Goal: Task Accomplishment & Management: Use online tool/utility

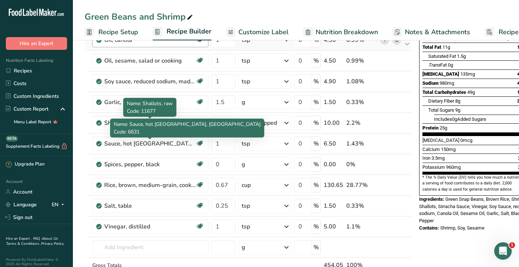
scroll to position [108, 0]
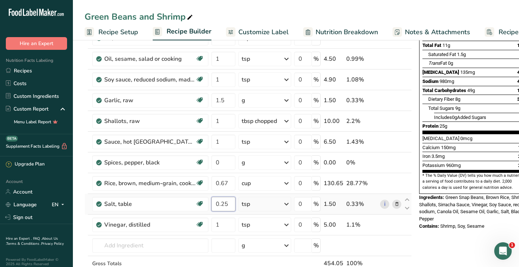
click at [221, 204] on input "0.25" at bounding box center [223, 204] width 24 height 15
click at [441, 239] on div "Nutrition Facts 1 Serving Per Container Serving Size 1 Bowl (454g) Amount Per S…" at bounding box center [474, 238] width 117 height 592
click at [395, 203] on icon at bounding box center [396, 205] width 5 height 8
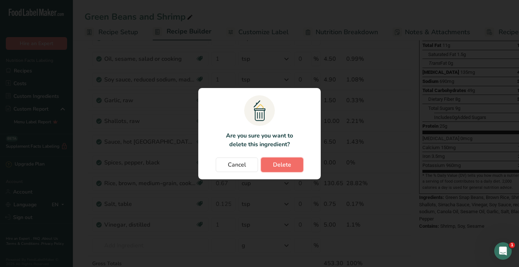
click at [294, 167] on button "Delete" at bounding box center [282, 165] width 42 height 15
type input "1"
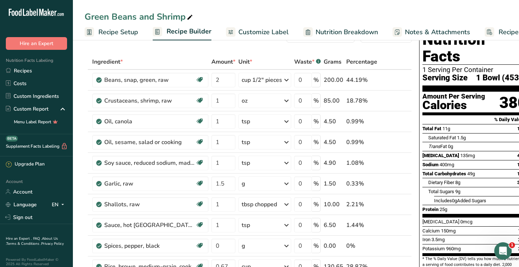
scroll to position [27, 0]
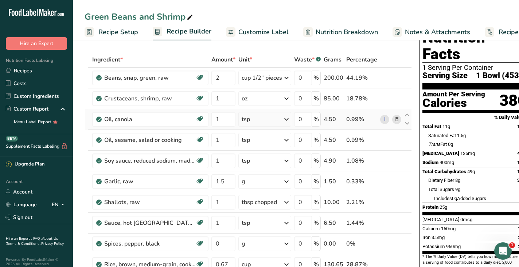
click at [394, 119] on icon at bounding box center [396, 120] width 5 height 8
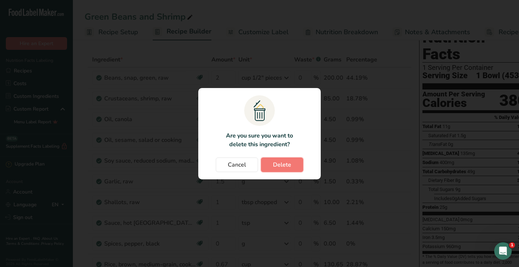
click at [288, 163] on span "Delete" at bounding box center [282, 165] width 18 height 9
type input "1.5"
type input "1"
type input "0"
type input "0.67"
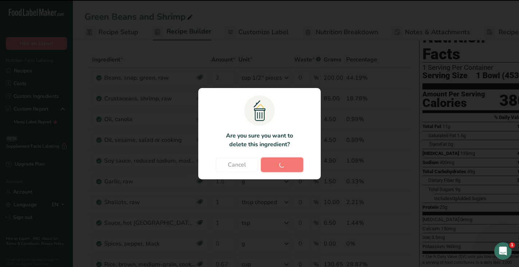
type input "1"
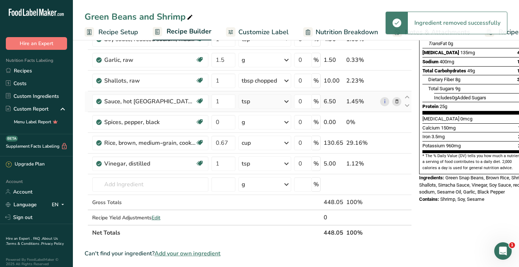
scroll to position [172, 0]
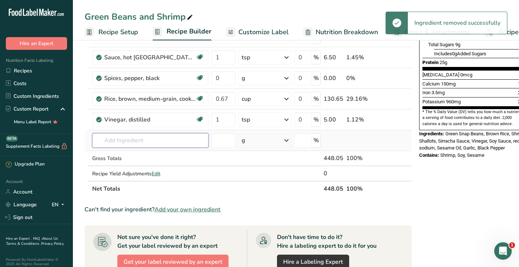
click at [163, 142] on input "text" at bounding box center [150, 140] width 116 height 15
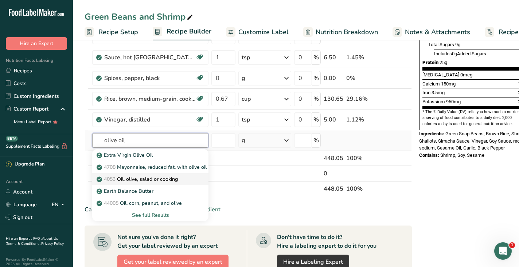
type input "olive oil"
click at [157, 178] on p "4053 Oil, olive, salad or cooking" at bounding box center [138, 180] width 80 height 8
type input "Oil, olive, salad or cooking"
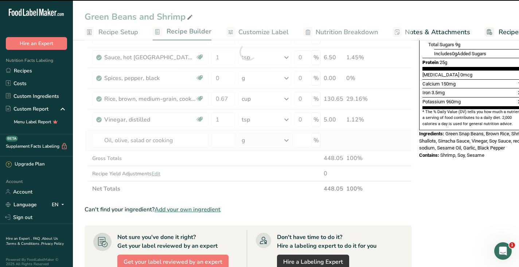
type input "0"
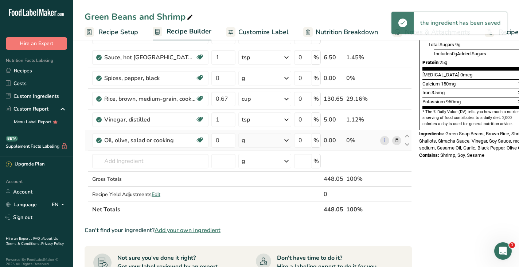
click at [255, 141] on div "g" at bounding box center [264, 140] width 53 height 15
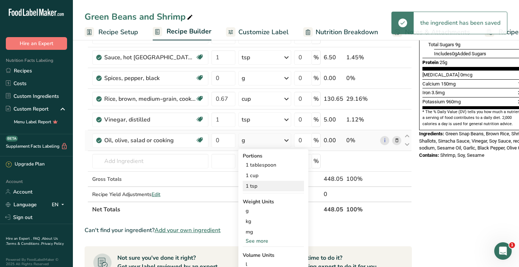
click at [256, 185] on div "1 tsp" at bounding box center [273, 186] width 61 height 11
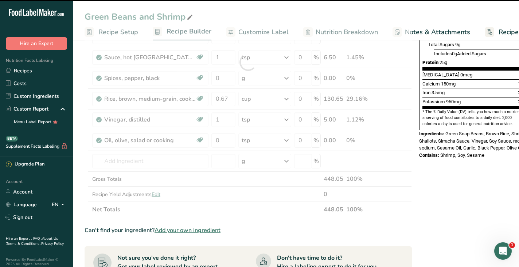
click at [222, 140] on div at bounding box center [248, 62] width 327 height 310
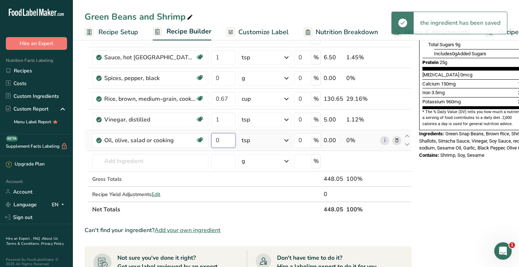
click at [219, 139] on input "0" at bounding box center [223, 140] width 24 height 15
type input "1"
click at [457, 196] on div "Nutrition Facts 1 Serving Per Container Serving Size 1 Bowl (448g) Amount Per S…" at bounding box center [474, 163] width 117 height 571
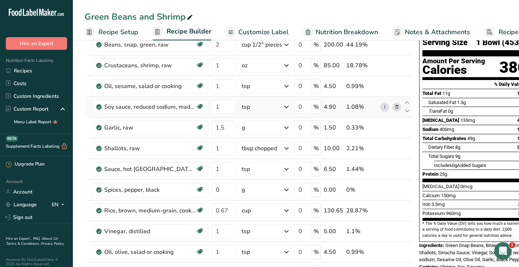
scroll to position [59, 0]
click at [130, 161] on td "Sauce, hot chile, sriracha Dairy free Gluten free Vegan Vegetarian Soy free" at bounding box center [150, 170] width 119 height 21
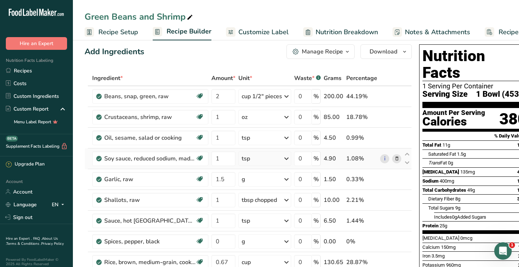
scroll to position [8, 0]
click at [221, 140] on input "1" at bounding box center [223, 138] width 24 height 15
type input "2"
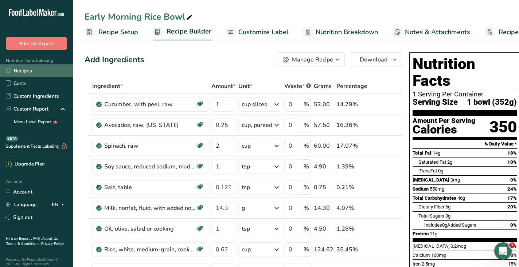
scroll to position [0, 35]
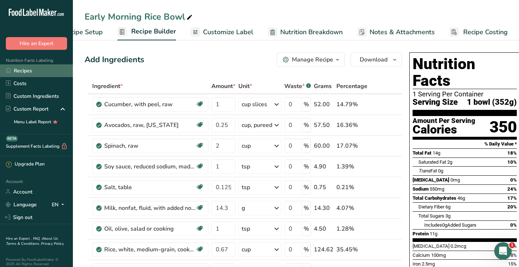
click at [31, 69] on link "Recipes" at bounding box center [36, 70] width 73 height 13
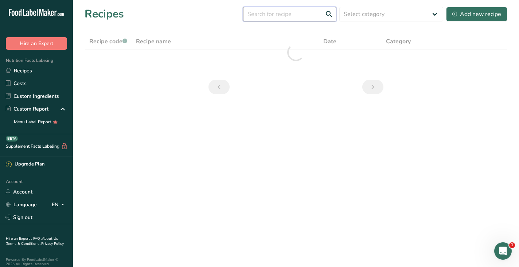
click at [273, 16] on input "text" at bounding box center [289, 14] width 93 height 15
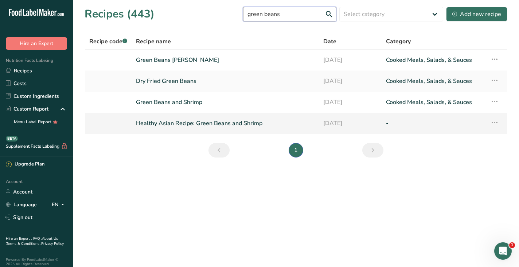
type input "green beans"
click at [173, 125] on link "Healthy Asian Recipe: Green Beans and Shrimp" at bounding box center [225, 123] width 179 height 15
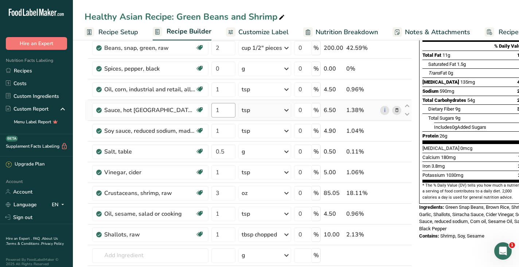
scroll to position [102, 0]
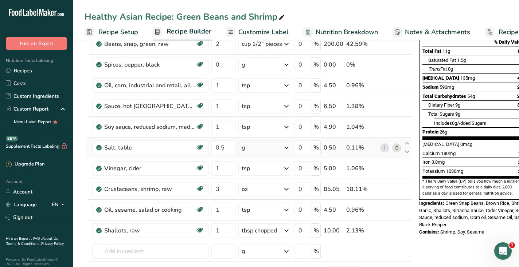
click at [256, 147] on div "g" at bounding box center [264, 148] width 53 height 15
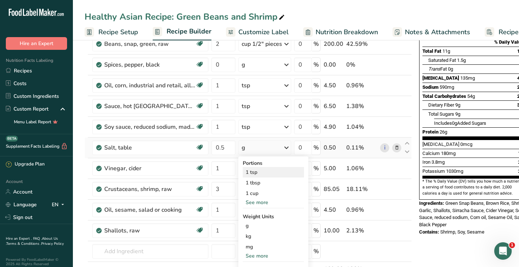
click at [255, 175] on div "1 tsp" at bounding box center [273, 172] width 61 height 11
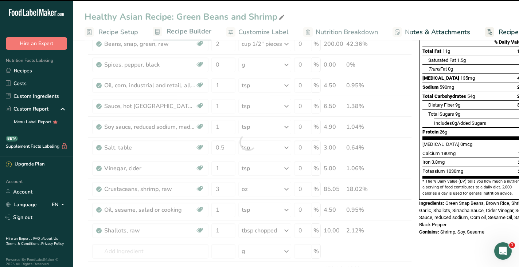
click at [223, 147] on div at bounding box center [248, 142] width 327 height 331
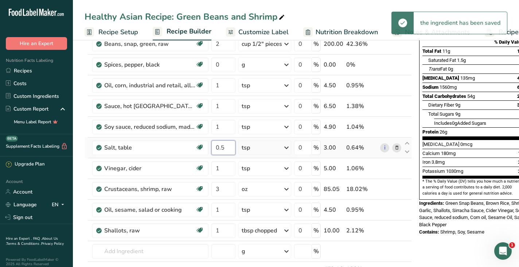
click at [222, 148] on input "0.5" at bounding box center [223, 148] width 24 height 15
type input "0.25"
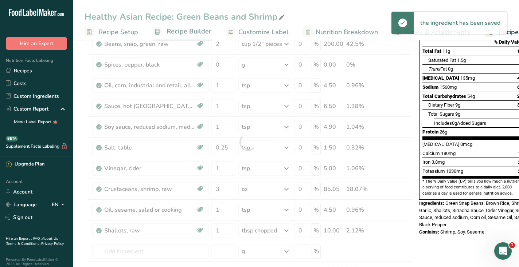
click at [447, 254] on div "Nutrition Facts 1 Serving Per Container Serving Size 1 Bowl (472g) Amount Per S…" at bounding box center [474, 244] width 117 height 592
